Goal: Information Seeking & Learning: Learn about a topic

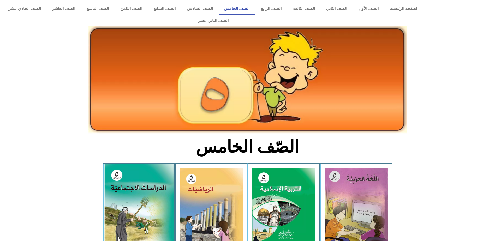
click at [160, 190] on img at bounding box center [138, 207] width 69 height 86
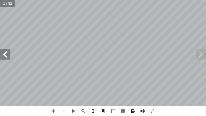
click at [116, 112] on span at bounding box center [113, 111] width 10 height 10
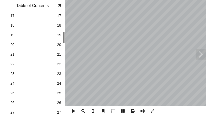
click at [58, 93] on span "25" at bounding box center [59, 92] width 4 height 5
click at [62, 4] on span at bounding box center [59, 5] width 9 height 10
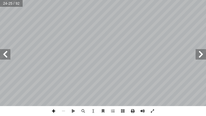
click at [53, 111] on span at bounding box center [54, 111] width 10 height 10
drag, startPoint x: 206, startPoint y: 59, endPoint x: 139, endPoint y: -8, distance: 94.7
click at [139, 0] on html "الصفحة الرئيسية الصف الأول الصف الثاني الصف الثالث الصف الرابع الصف الخامس الصف…" at bounding box center [103, 17] width 206 height 35
click at [75, 0] on html "الصفحة الرئيسية الصف الأول الصف الثاني الصف الثالث الصف الرابع الصف الخامس الصف…" at bounding box center [103, 17] width 206 height 35
click at [145, 108] on div "٢٠ ت: ْ م َّ ل َ ع َ ت ْ ن أ ا َ د ْ ع َ ب : َ تي آ ل� � َ ل ْ ك َّ لش � ُ ل ِ …" at bounding box center [103, 58] width 206 height 116
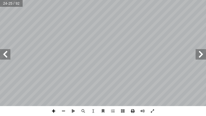
click at [53, 111] on span at bounding box center [54, 111] width 10 height 10
click at [120, 35] on html "الصفحة الرئيسية الصف الأول الصف الثاني الصف الثالث الصف الرابع الصف الخامس الصف…" at bounding box center [103, 17] width 206 height 35
click at [63, 111] on span at bounding box center [64, 111] width 10 height 10
click at [1, 55] on span at bounding box center [5, 54] width 10 height 10
